Goal: Task Accomplishment & Management: Manage account settings

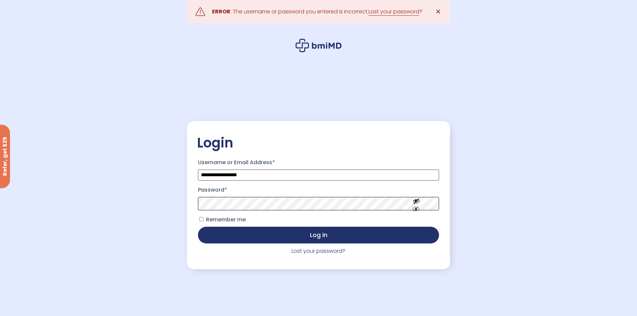
click at [198, 227] on button "Log in" at bounding box center [318, 235] width 241 height 17
drag, startPoint x: 260, startPoint y: 177, endPoint x: 157, endPoint y: 175, distance: 103.0
click at [157, 175] on div "**********" at bounding box center [318, 174] width 637 height 349
type input "**********"
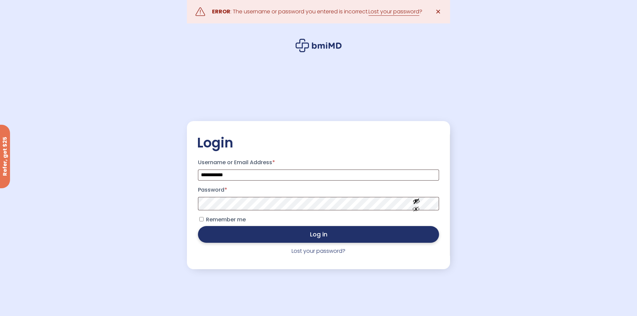
click at [257, 236] on button "Log in" at bounding box center [318, 234] width 241 height 17
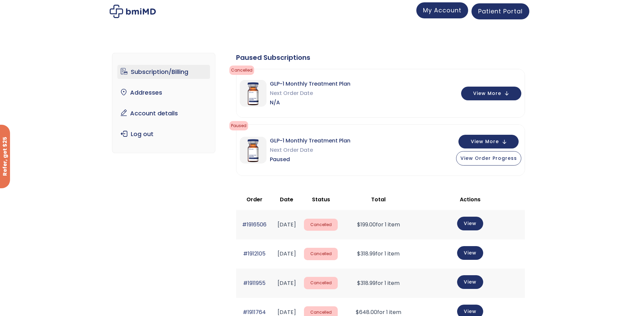
click at [445, 11] on span "My Account" at bounding box center [442, 10] width 38 height 8
click at [141, 95] on link "Addresses" at bounding box center [163, 93] width 93 height 14
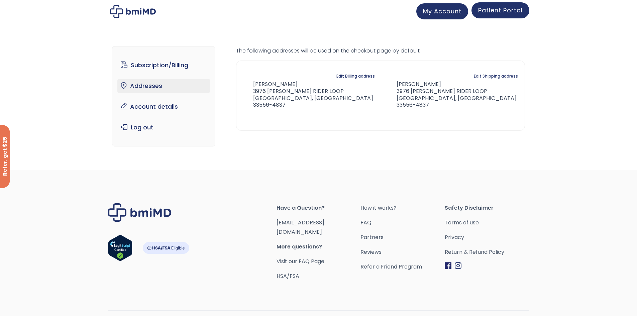
click at [499, 10] on span "Patient Portal" at bounding box center [500, 10] width 44 height 8
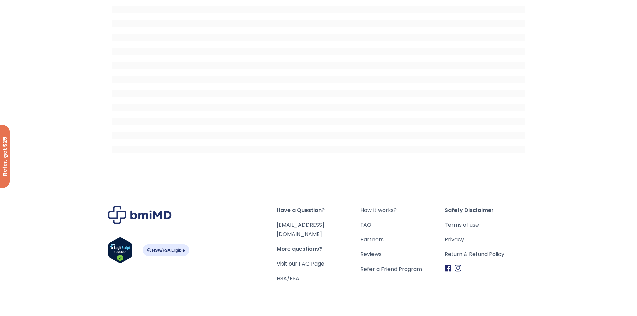
scroll to position [91, 0]
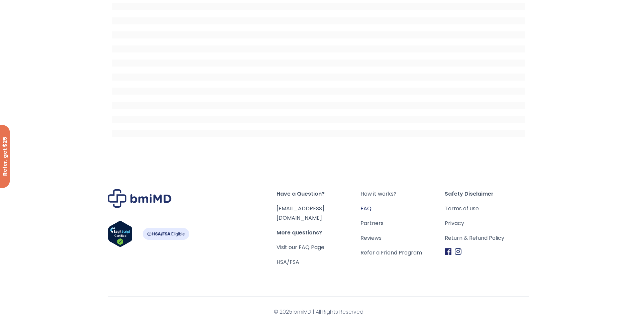
click at [367, 207] on link "FAQ" at bounding box center [402, 208] width 84 height 9
click at [291, 258] on link "HSA/FSA" at bounding box center [288, 262] width 23 height 8
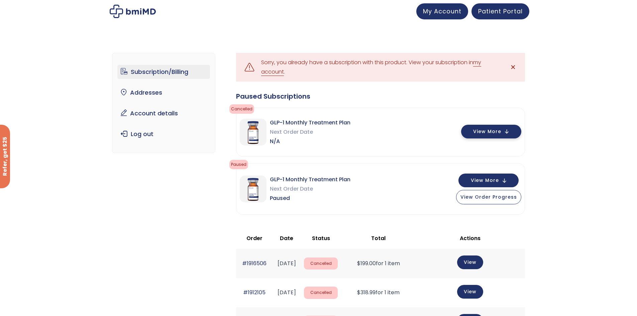
click at [506, 130] on button "View More" at bounding box center [491, 132] width 60 height 14
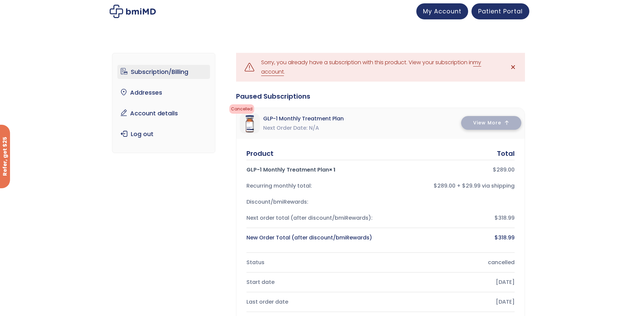
click at [505, 130] on div "View More" at bounding box center [491, 124] width 60 height 14
click at [497, 116] on button "View More" at bounding box center [491, 123] width 60 height 14
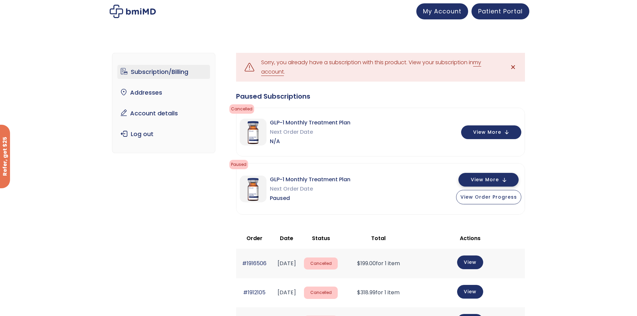
click at [499, 178] on span "View More" at bounding box center [485, 180] width 28 height 4
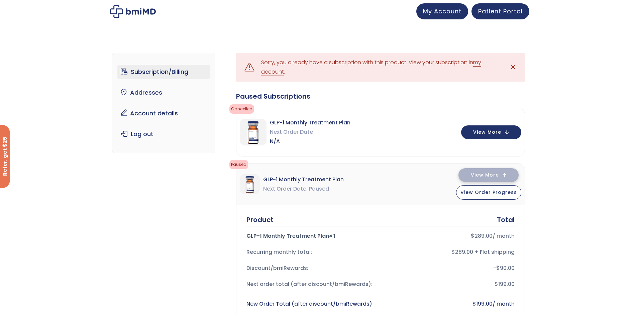
click at [498, 173] on span "View More" at bounding box center [485, 175] width 28 height 4
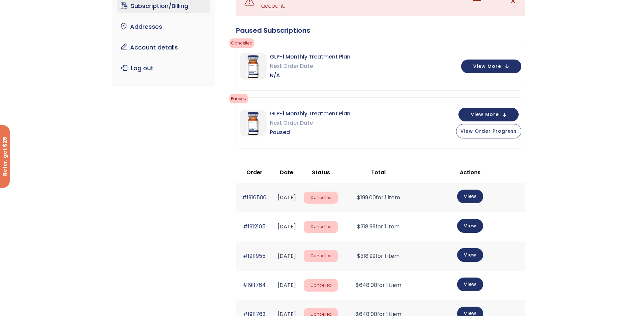
scroll to position [67, 0]
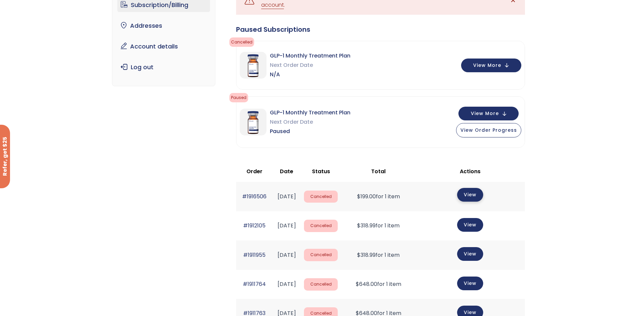
click at [477, 194] on link "View" at bounding box center [470, 195] width 26 height 14
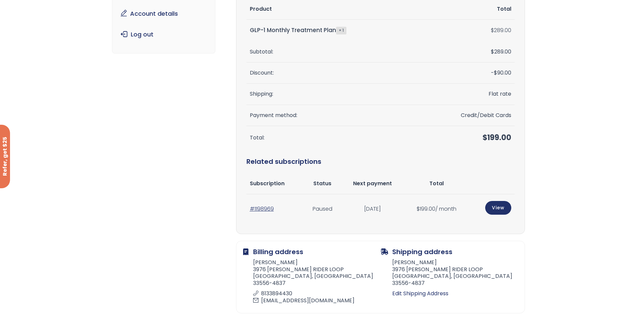
scroll to position [100, 0]
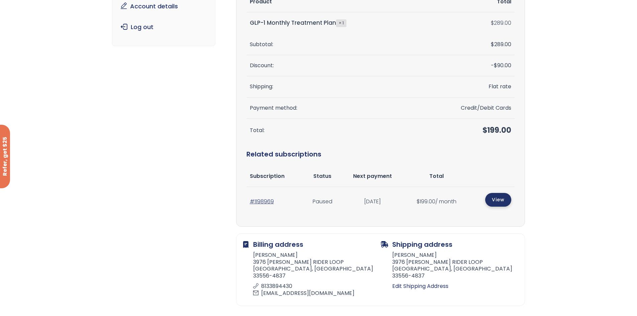
click at [500, 197] on link "View" at bounding box center [498, 200] width 26 height 14
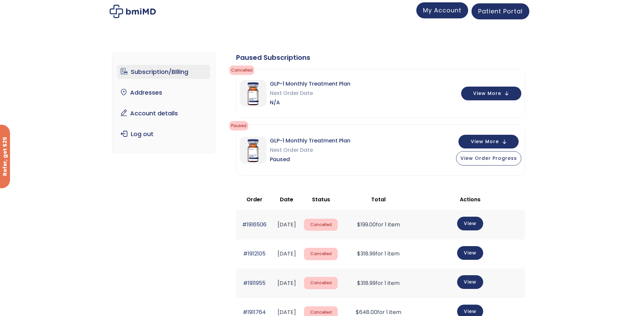
click at [431, 10] on span "My Account" at bounding box center [442, 10] width 38 height 8
click at [490, 158] on span "View Order Progress" at bounding box center [488, 157] width 57 height 7
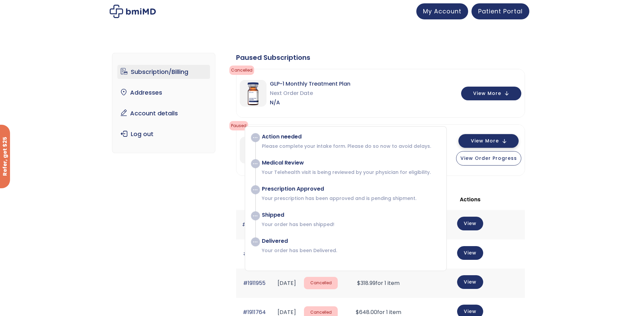
click at [496, 142] on span "View More" at bounding box center [485, 141] width 28 height 4
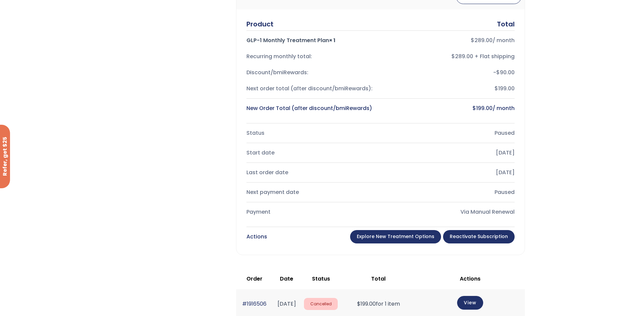
scroll to position [234, 0]
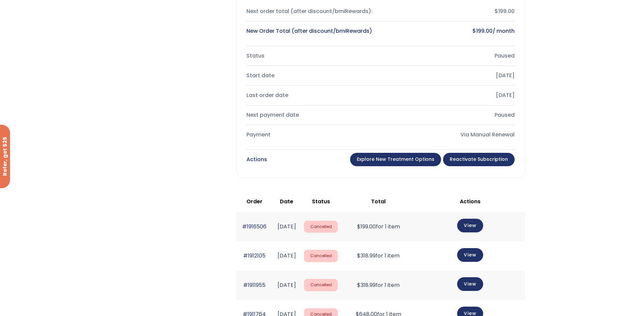
click at [395, 157] on link "Explore New Treatment Options" at bounding box center [395, 159] width 91 height 13
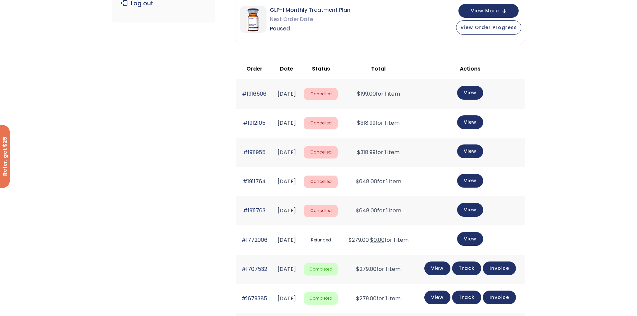
scroll to position [110, 0]
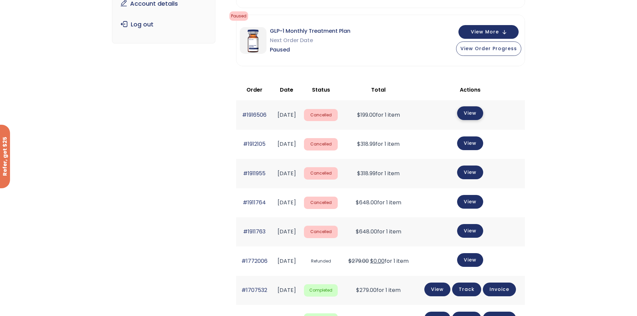
click at [474, 114] on link "View" at bounding box center [470, 113] width 26 height 14
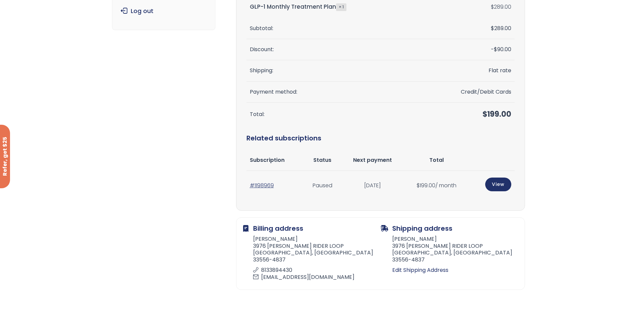
scroll to position [167, 0]
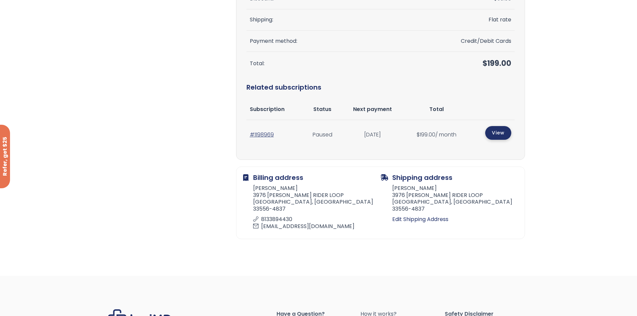
click at [499, 131] on link "View" at bounding box center [498, 133] width 26 height 14
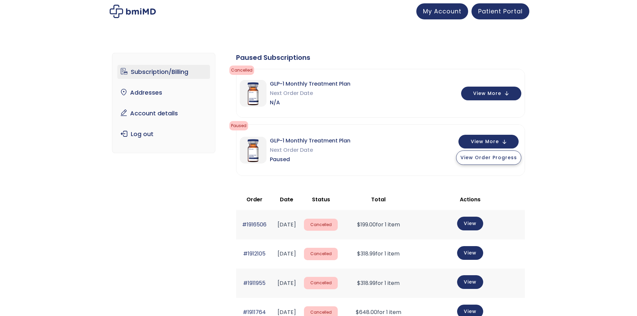
click at [491, 159] on span "View Order Progress" at bounding box center [488, 157] width 57 height 7
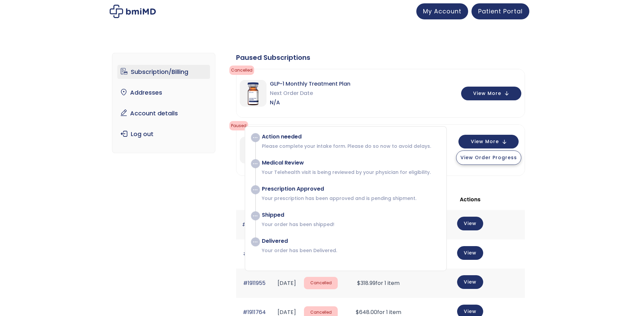
click at [498, 157] on span "View Order Progress" at bounding box center [488, 157] width 57 height 7
click at [498, 140] on span "View More" at bounding box center [485, 141] width 28 height 4
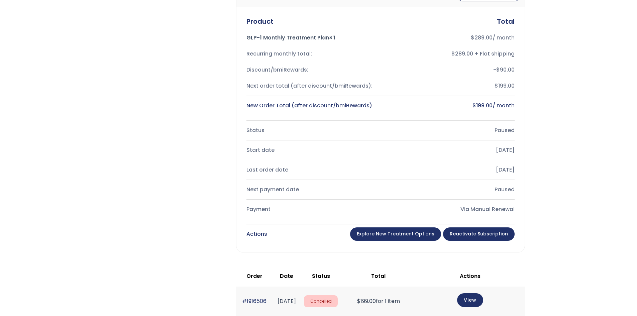
scroll to position [201, 0]
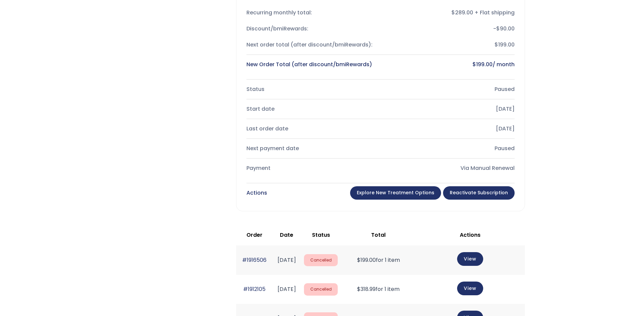
click at [386, 190] on link "Explore New Treatment Options" at bounding box center [395, 192] width 91 height 13
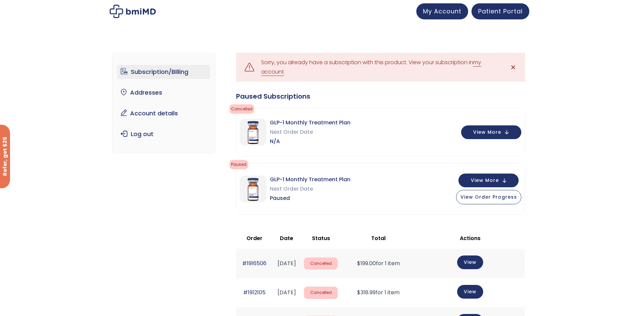
click at [514, 66] on span "✕" at bounding box center [513, 67] width 6 height 9
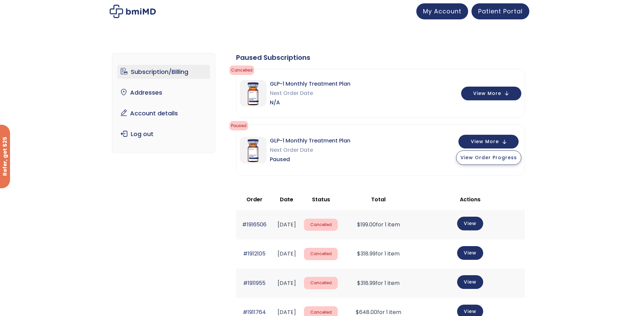
click at [490, 158] on span "View Order Progress" at bounding box center [488, 157] width 57 height 7
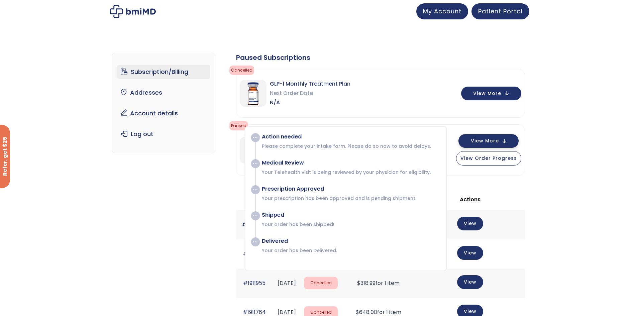
click at [490, 141] on span "View More" at bounding box center [485, 141] width 28 height 4
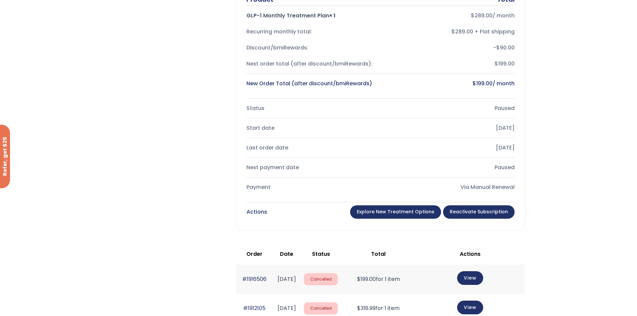
scroll to position [201, 0]
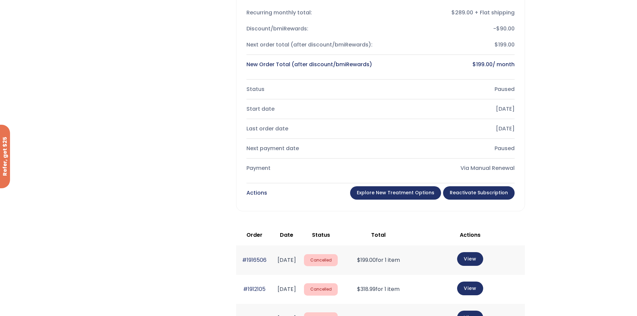
click at [479, 189] on link "Reactivate Subscription" at bounding box center [479, 192] width 72 height 13
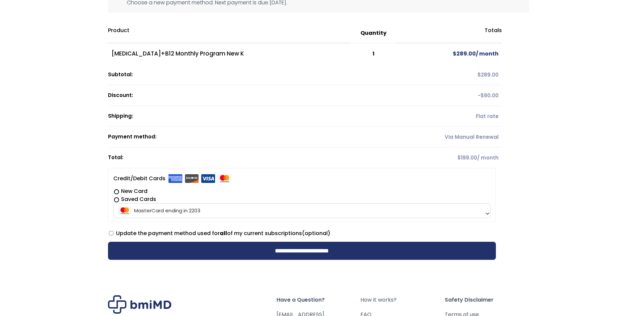
scroll to position [100, 0]
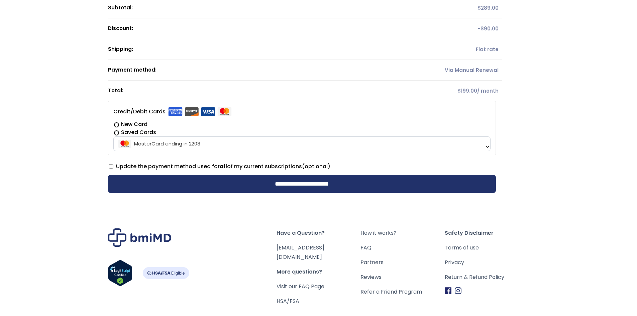
click at [115, 125] on label "New Card" at bounding box center [301, 124] width 377 height 8
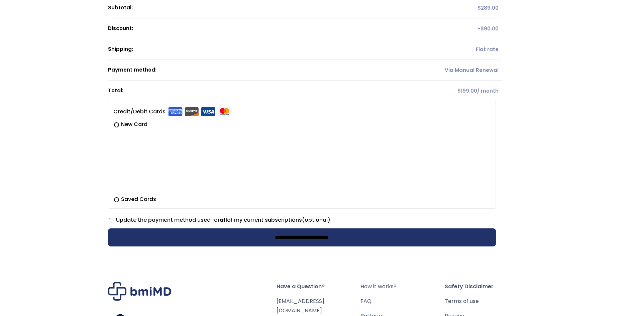
click at [212, 235] on input "**********" at bounding box center [302, 237] width 388 height 18
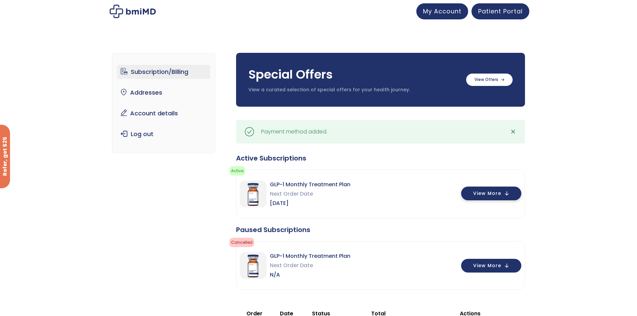
click at [507, 194] on button "View More" at bounding box center [491, 194] width 60 height 14
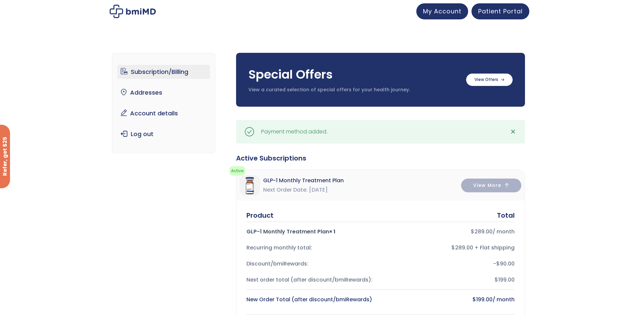
click at [156, 69] on link "Subscription/Billing" at bounding box center [163, 72] width 93 height 14
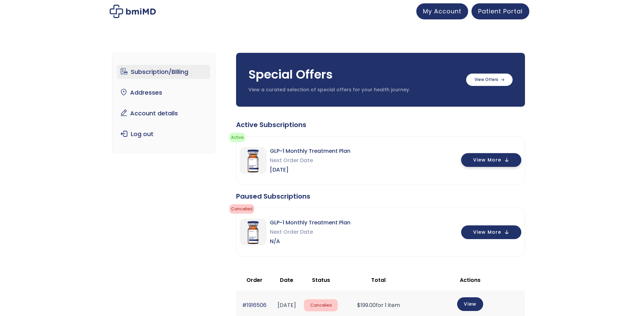
click at [492, 160] on span "View More" at bounding box center [487, 160] width 28 height 4
